Goal: Transaction & Acquisition: Purchase product/service

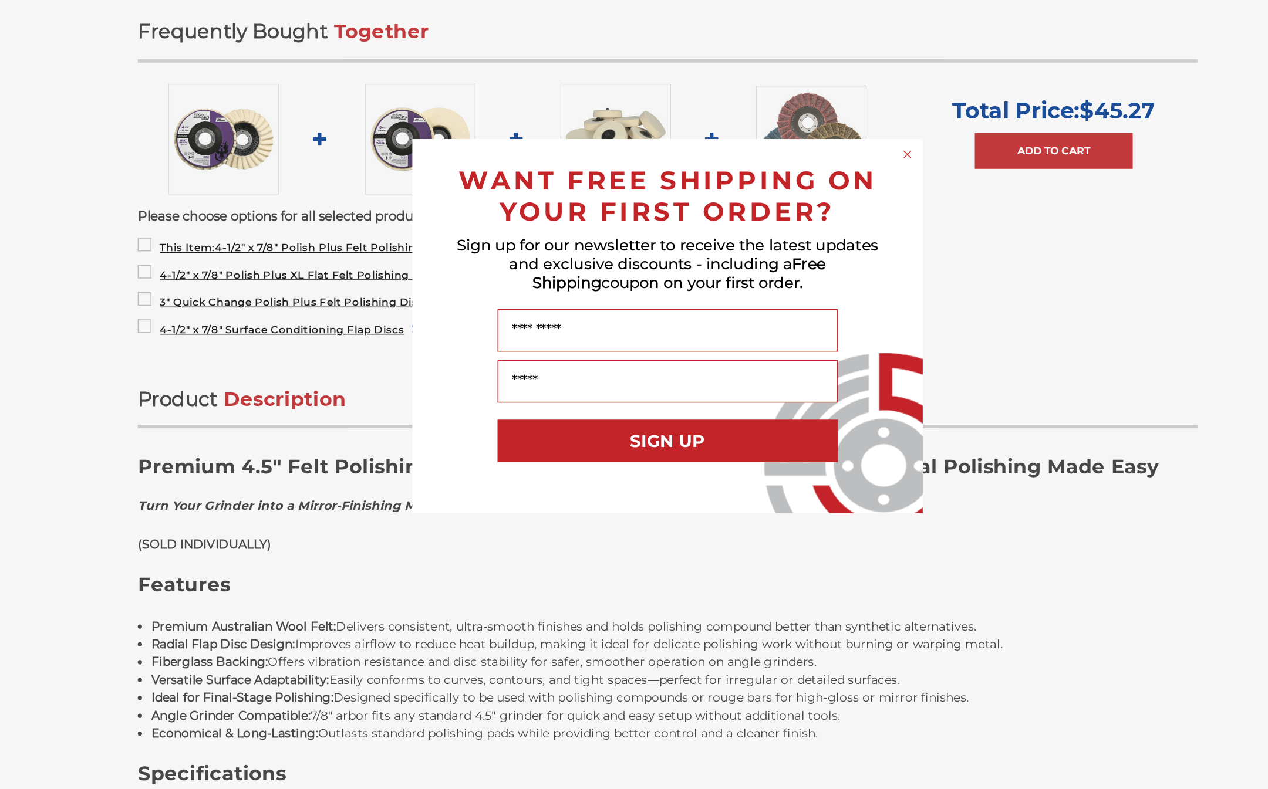
scroll to position [291, 0]
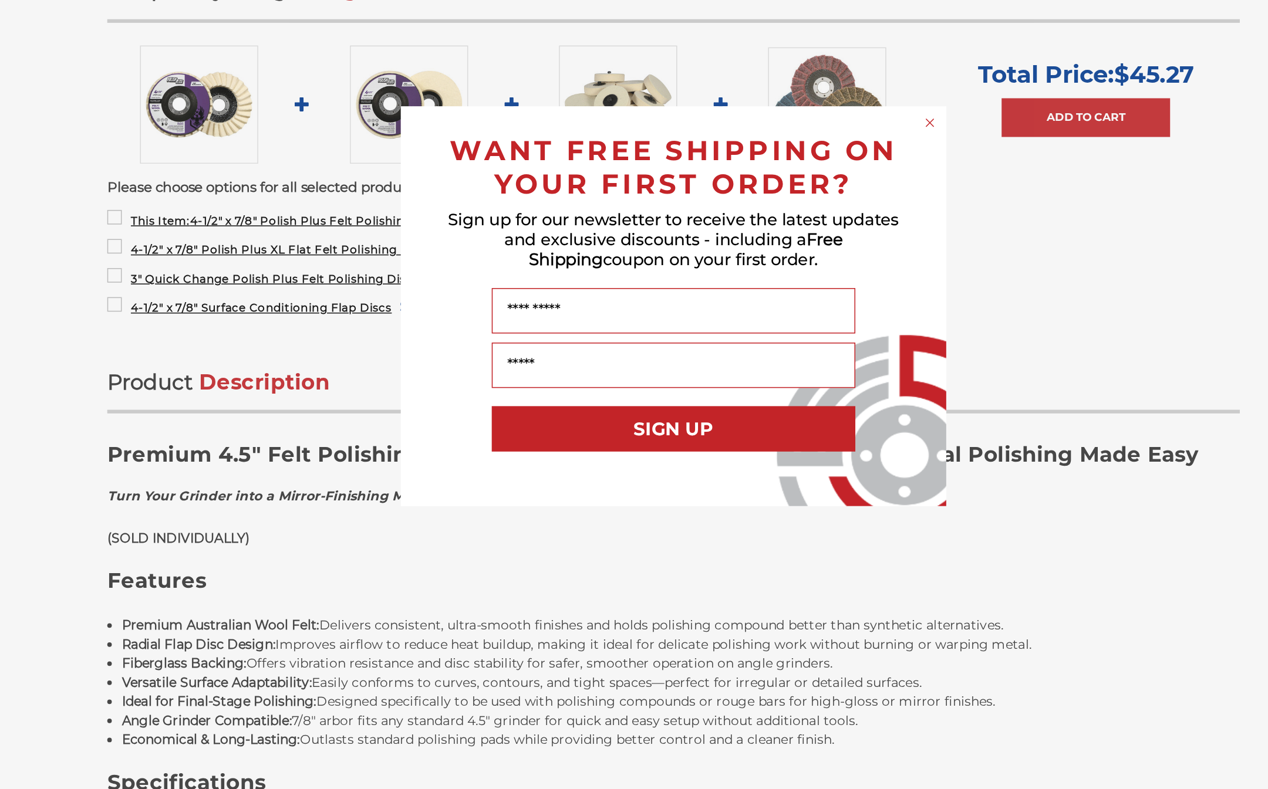
click at [721, 177] on div "Close dialog WANT FREE SHIPPING ON YOUR FIRST ORDER? Sign up for our newsletter…" at bounding box center [634, 394] width 1268 height 789
click at [608, 266] on form "WANT FREE SHIPPING ON YOUR FIRST ORDER? Sign up for our newsletter to receive t…" at bounding box center [634, 395] width 352 height 258
click at [605, 266] on form "WANT FREE SHIPPING ON YOUR FIRST ORDER? Sign up for our newsletter to receive t…" at bounding box center [634, 395] width 352 height 258
click at [613, 66] on div "Close dialog WANT FREE SHIPPING ON YOUR FIRST ORDER? Sign up for our newsletter…" at bounding box center [634, 394] width 1268 height 789
click at [612, 65] on div "Close dialog WANT FREE SHIPPING ON YOUR FIRST ORDER? Sign up for our newsletter…" at bounding box center [634, 394] width 1268 height 789
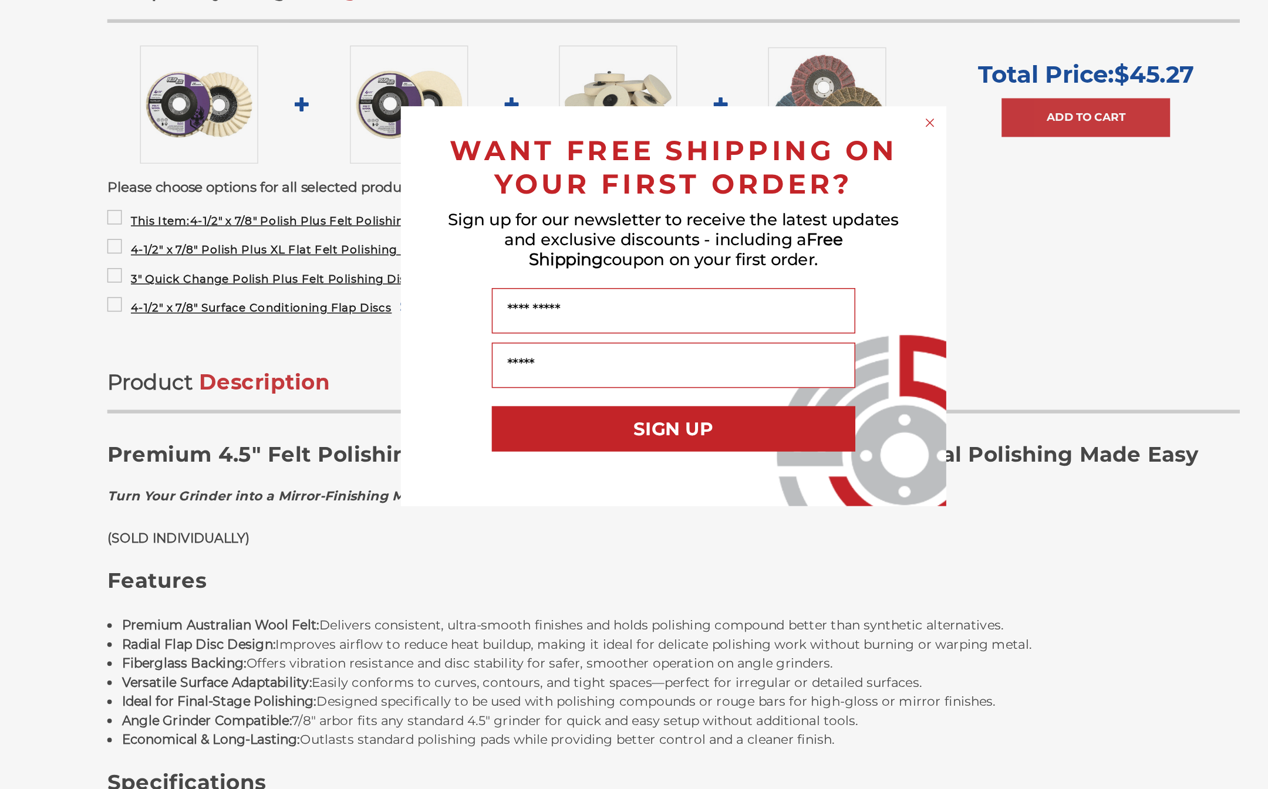
click at [606, 65] on div "Close dialog WANT FREE SHIPPING ON YOUR FIRST ORDER? Sign up for our newsletter…" at bounding box center [634, 394] width 1268 height 789
click at [604, 66] on div "Close dialog WANT FREE SHIPPING ON YOUR FIRST ORDER? Sign up for our newsletter…" at bounding box center [634, 394] width 1268 height 789
click at [601, 65] on div "Close dialog WANT FREE SHIPPING ON YOUR FIRST ORDER? Sign up for our newsletter…" at bounding box center [634, 394] width 1268 height 789
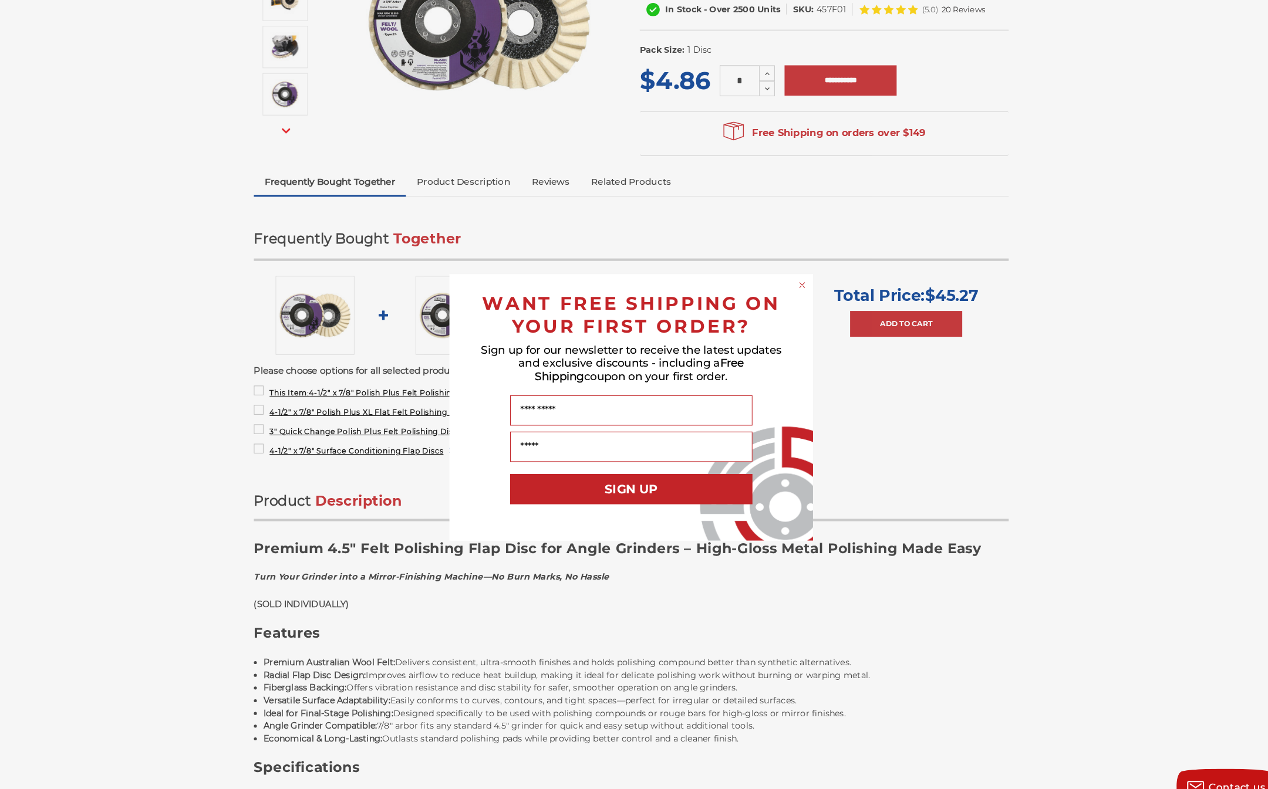
scroll to position [251, 0]
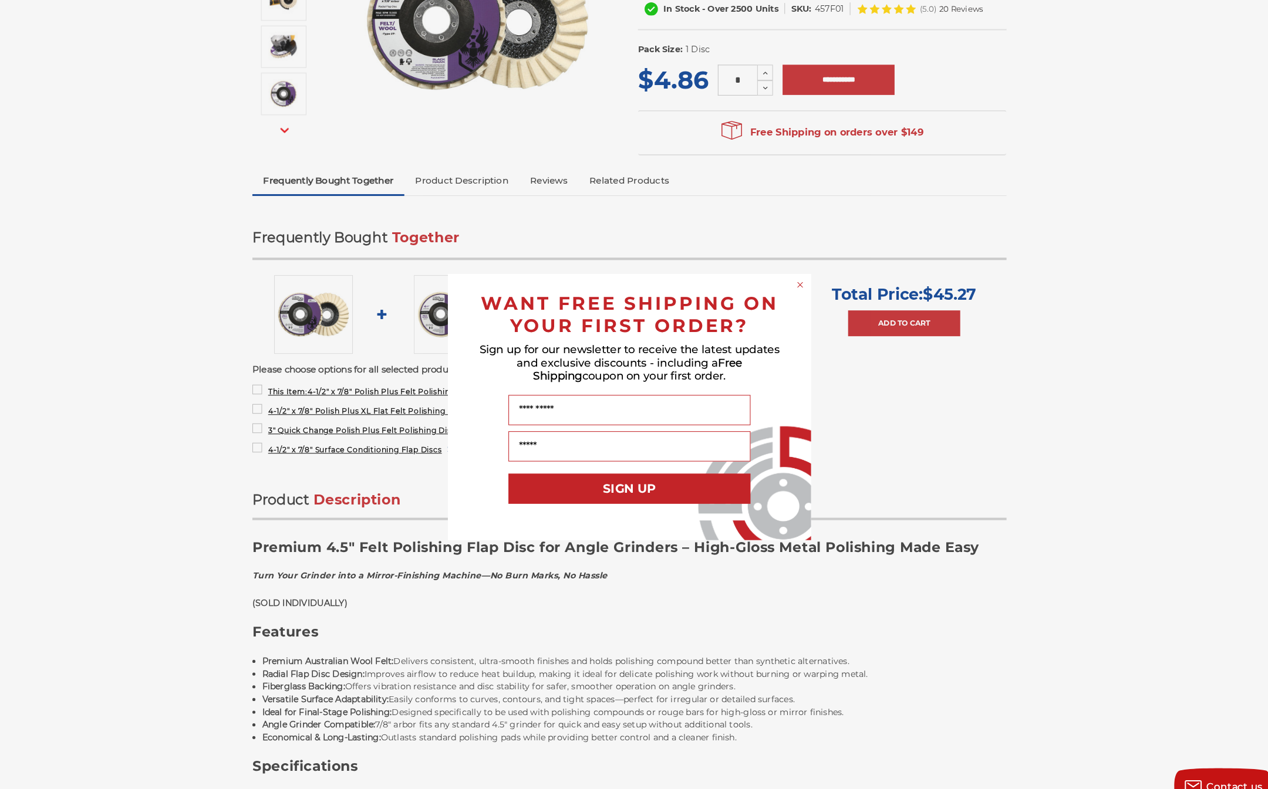
click at [790, 308] on div "Close dialog WANT FREE SHIPPING ON YOUR FIRST ORDER? Sign up for our newsletter…" at bounding box center [634, 395] width 376 height 258
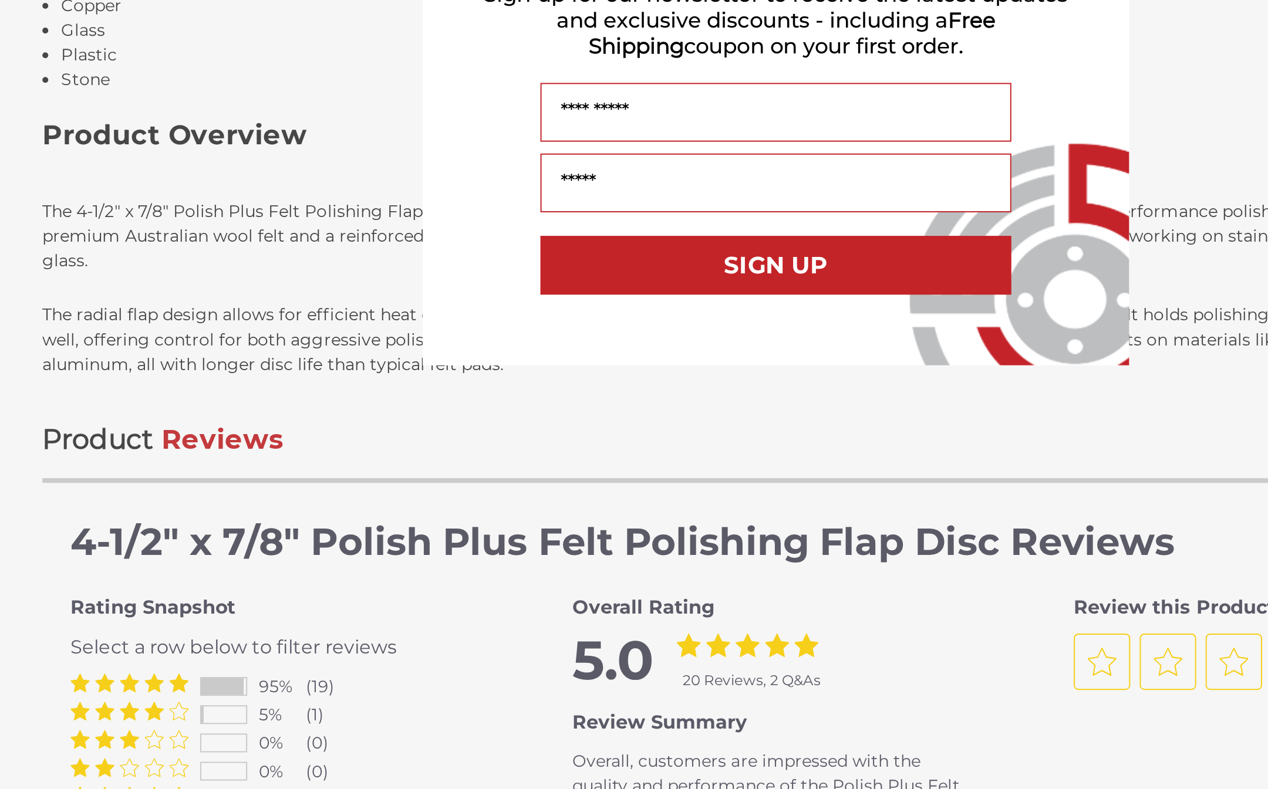
scroll to position [1081, 0]
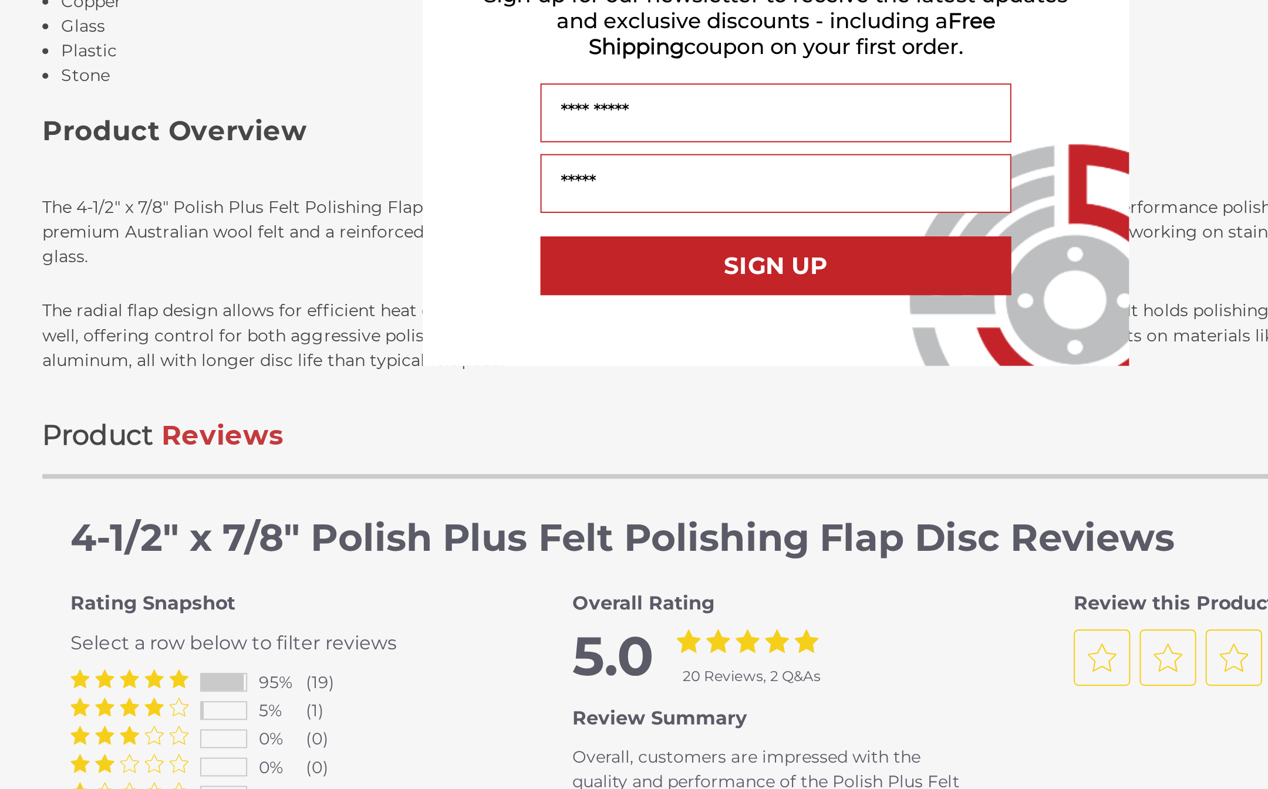
click at [29, 126] on div "Close dialog WANT FREE SHIPPING ON YOUR FIRST ORDER? Sign up for our newsletter…" at bounding box center [634, 394] width 1268 height 789
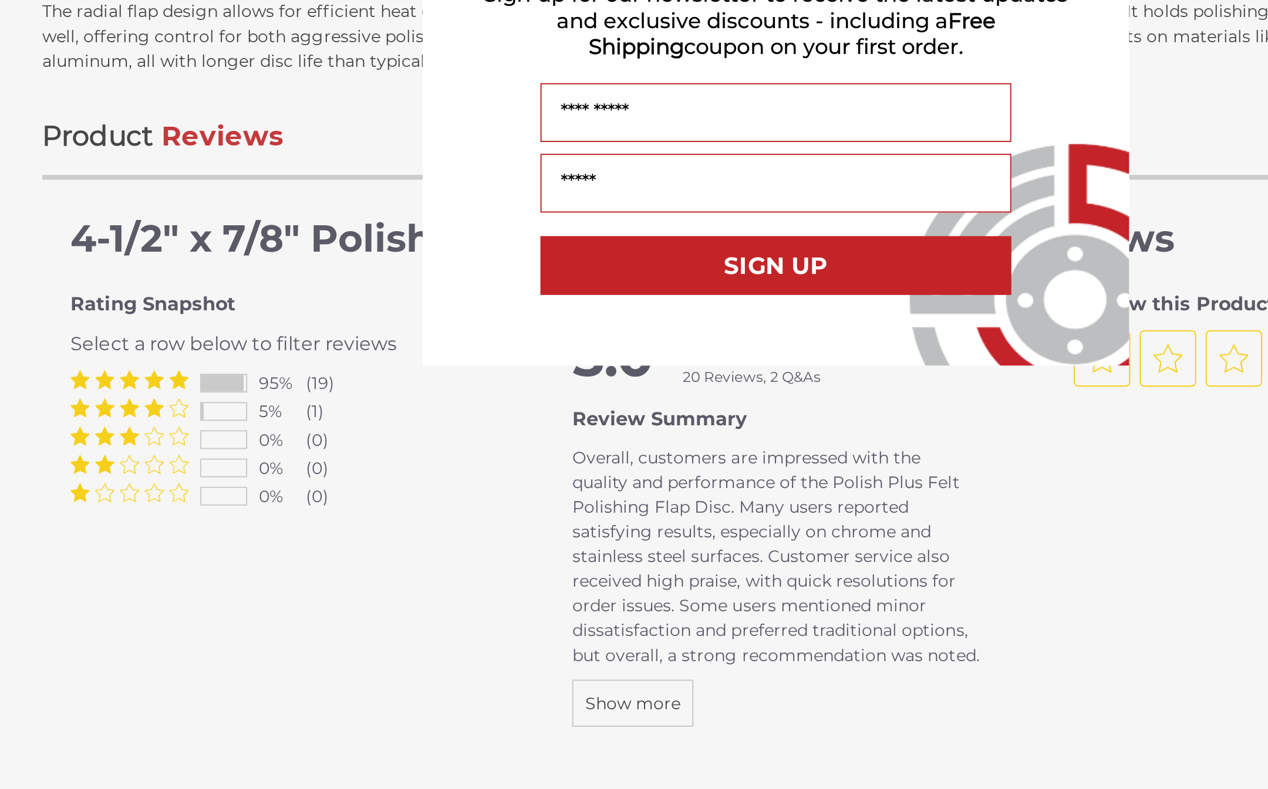
scroll to position [1234, 0]
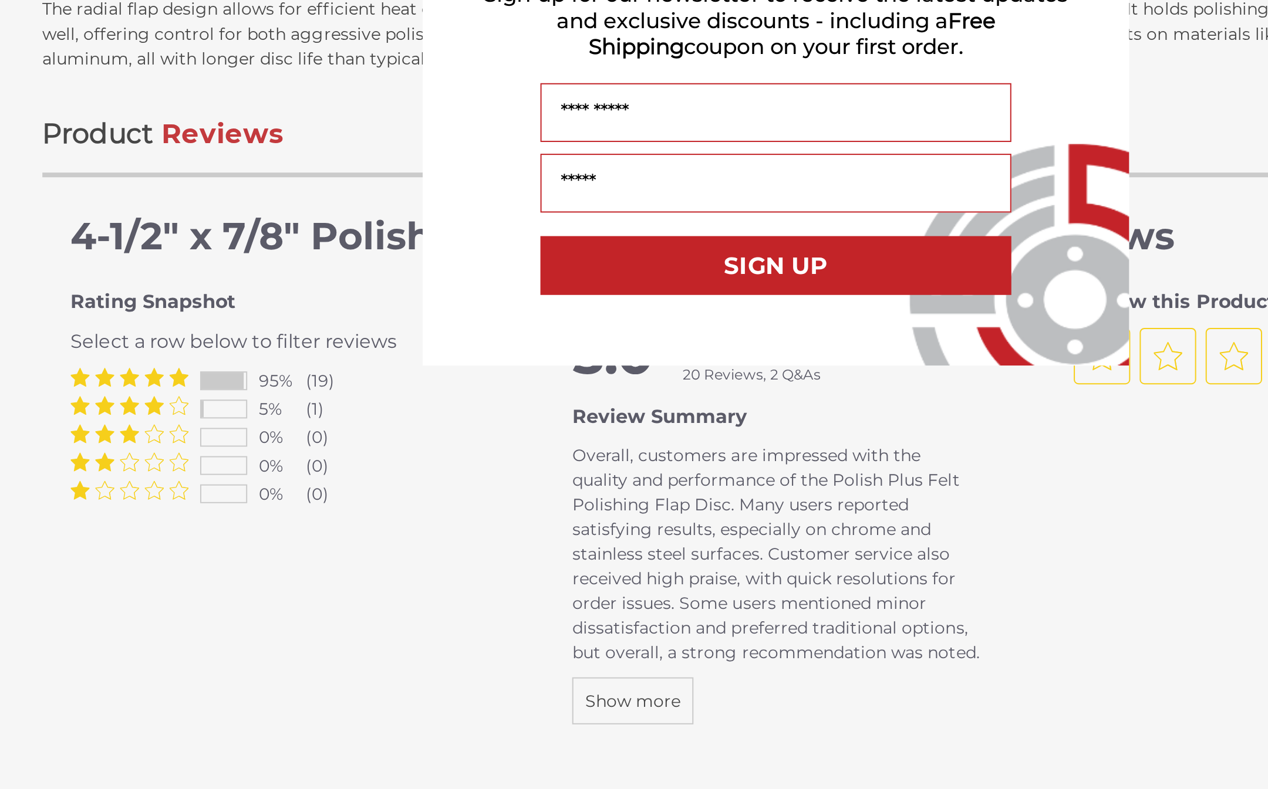
click at [39, 178] on div "Close dialog WANT FREE SHIPPING ON YOUR FIRST ORDER? Sign up for our newsletter…" at bounding box center [634, 394] width 1268 height 789
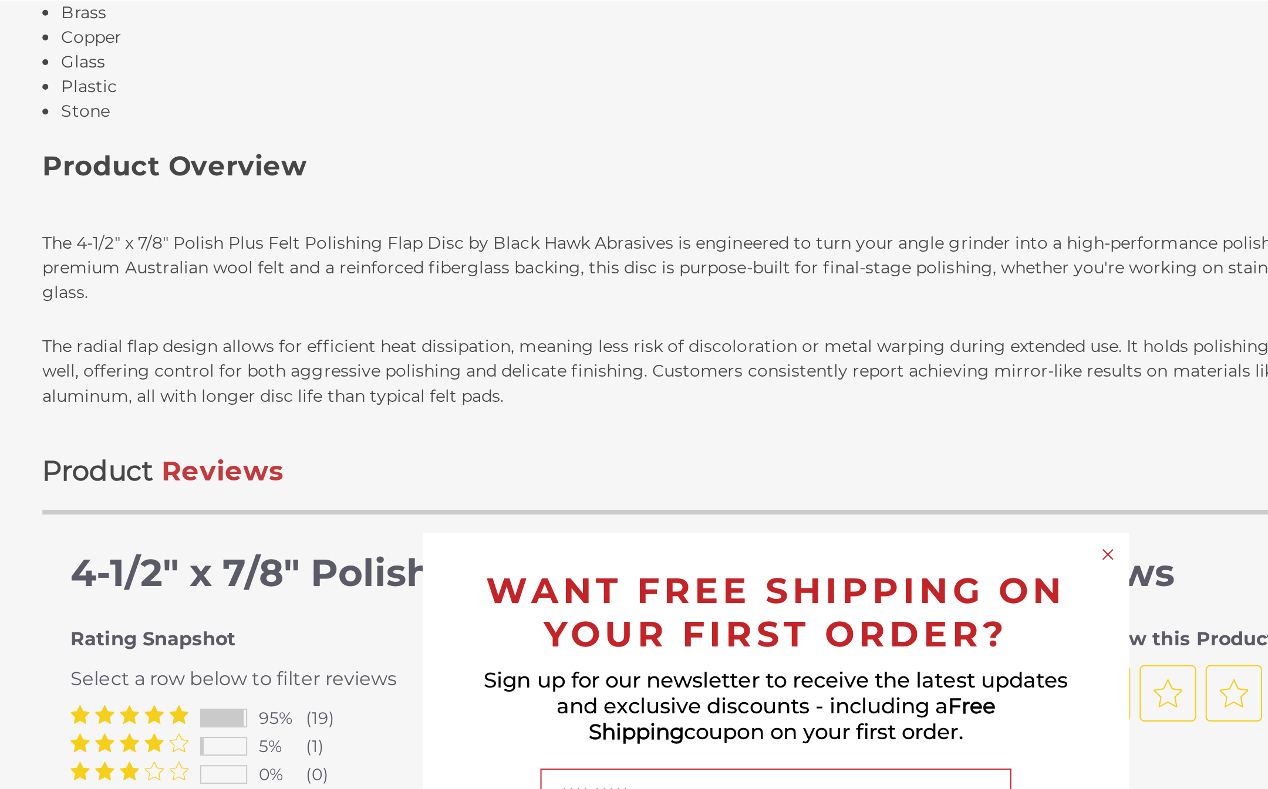
scroll to position [1407, 0]
